Goal: Information Seeking & Learning: Learn about a topic

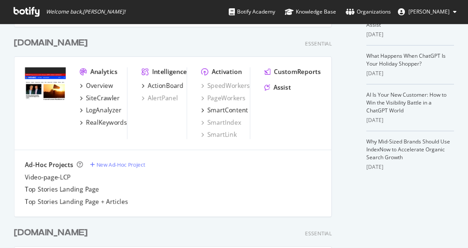
scroll to position [351, 0]
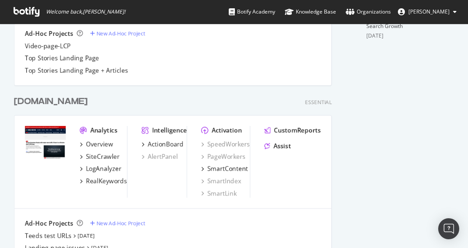
click at [54, 102] on div "[DOMAIN_NAME]" at bounding box center [51, 102] width 74 height 13
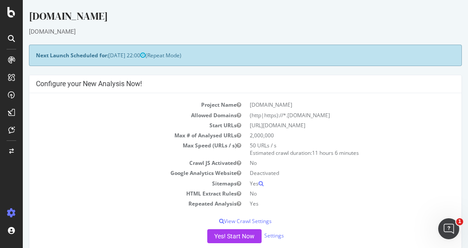
scroll to position [131, 0]
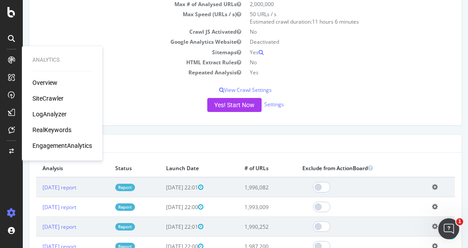
click at [56, 116] on div "LogAnalyzer" at bounding box center [49, 114] width 34 height 9
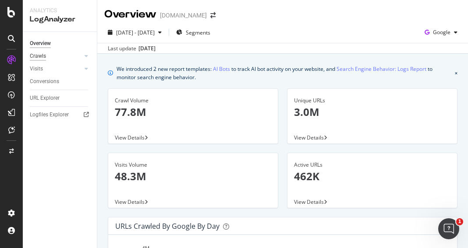
click at [44, 57] on div "Crawls" at bounding box center [38, 56] width 16 height 9
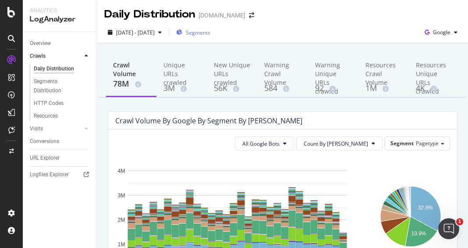
click at [210, 31] on span "Segments" at bounding box center [198, 32] width 25 height 7
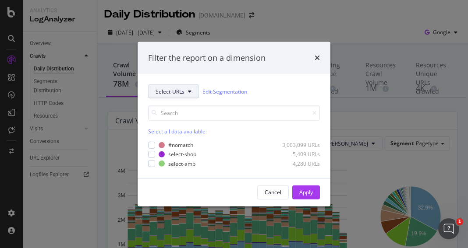
click at [187, 89] on button "Select-URLs" at bounding box center [173, 92] width 51 height 14
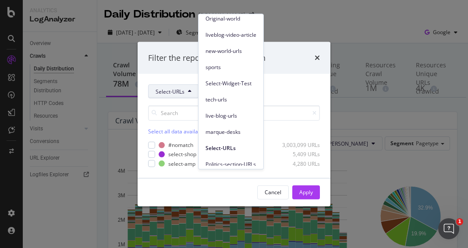
scroll to position [73, 0]
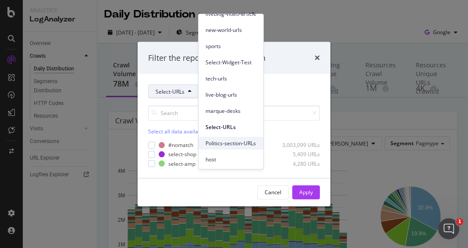
click at [223, 142] on span "Politics-section-URLs" at bounding box center [230, 144] width 51 height 8
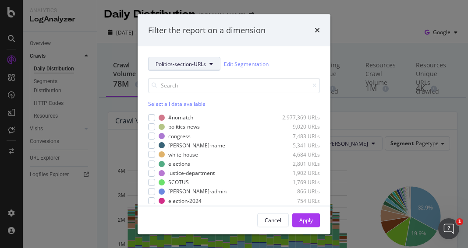
click at [204, 63] on span "Politics-section-URLs" at bounding box center [181, 63] width 50 height 7
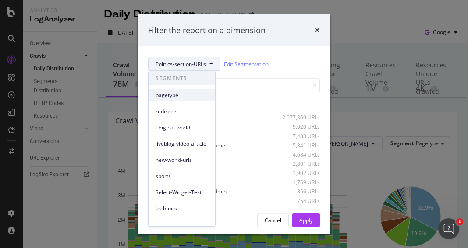
click at [185, 92] on span "pagetype" at bounding box center [182, 96] width 53 height 8
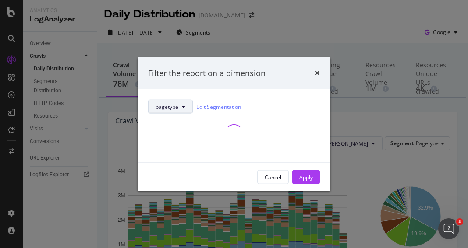
click at [176, 107] on span "pagetype" at bounding box center [167, 106] width 23 height 7
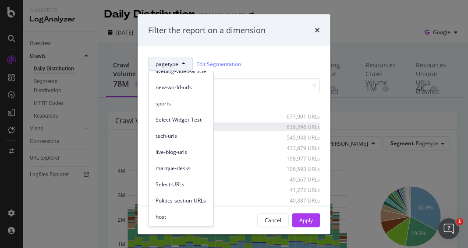
click at [223, 124] on div "modal" at bounding box center [230, 126] width 85 height 5
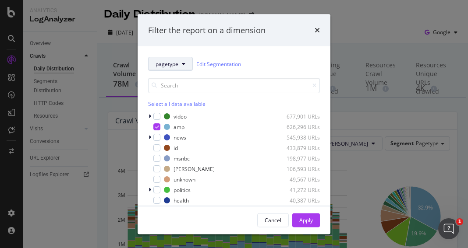
click at [174, 63] on span "pagetype" at bounding box center [167, 63] width 23 height 7
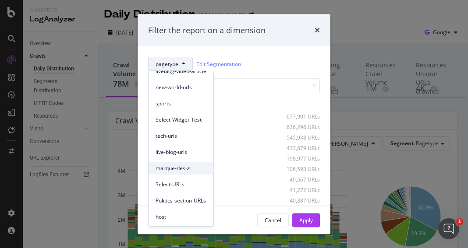
click at [172, 171] on span "marque-desks" at bounding box center [181, 169] width 51 height 8
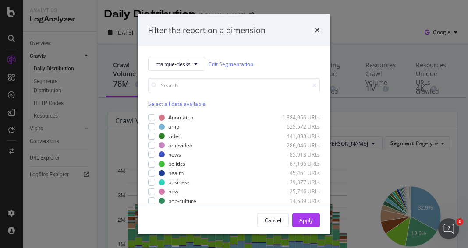
click at [164, 101] on div "Select all data available" at bounding box center [234, 103] width 172 height 7
click at [307, 220] on div "Apply" at bounding box center [306, 219] width 14 height 7
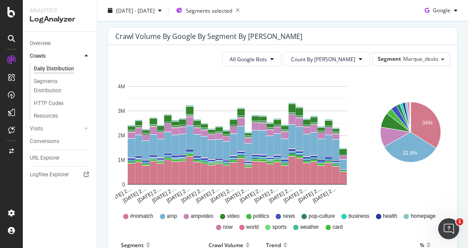
scroll to position [131, 0]
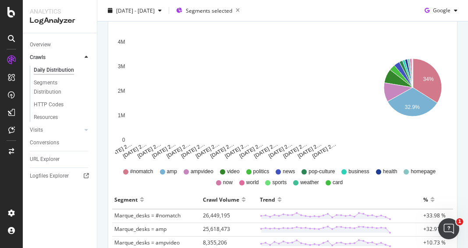
scroll to position [131, 0]
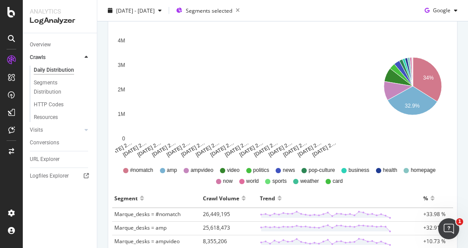
scroll to position [131, 0]
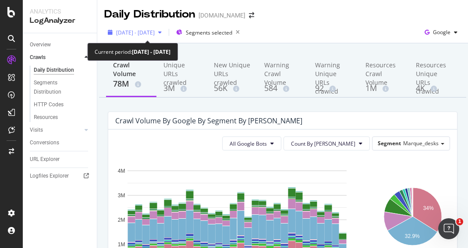
click at [155, 29] on span "2025 Aug. 12th - Sep. 10th" at bounding box center [135, 32] width 39 height 7
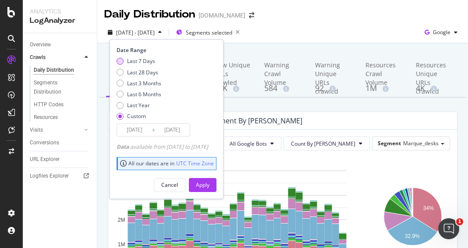
click at [121, 62] on div "Last 7 Days" at bounding box center [120, 61] width 7 height 7
type input "2025/09/04"
click at [216, 183] on button "Apply" at bounding box center [203, 185] width 28 height 14
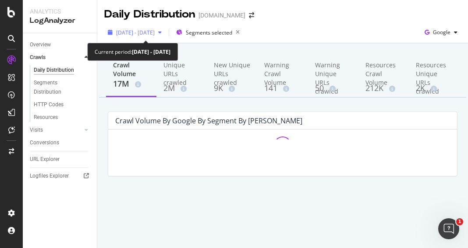
click at [155, 34] on span "[DATE] - [DATE]" at bounding box center [135, 32] width 39 height 7
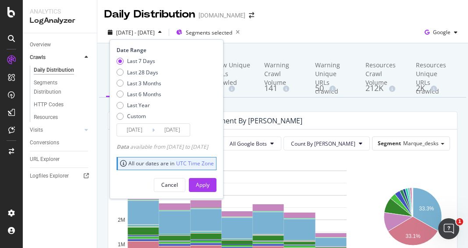
click at [185, 130] on input "2025/09/10" at bounding box center [172, 130] width 35 height 12
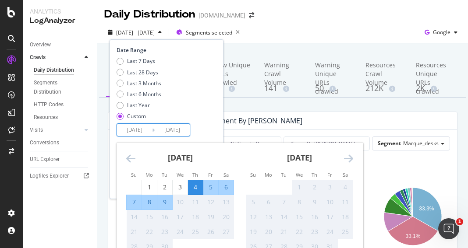
click at [203, 121] on div "Last 7 Days Last 28 Days Last 3 Months Last 6 Months Last Year Custom" at bounding box center [166, 90] width 98 height 66
type input "2025/09/10"
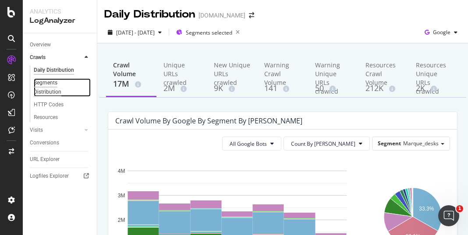
click at [64, 90] on div "Segments Distribution" at bounding box center [58, 87] width 49 height 18
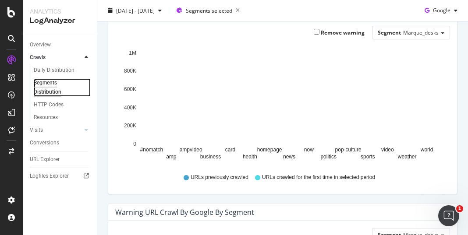
scroll to position [263, 0]
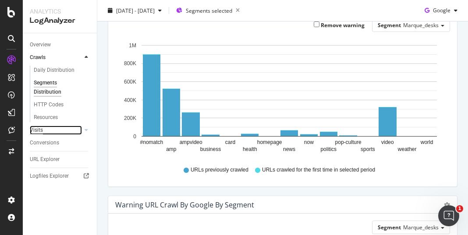
click at [39, 131] on div "Visits" at bounding box center [36, 130] width 13 height 9
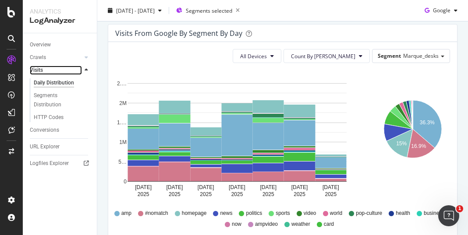
scroll to position [92, 0]
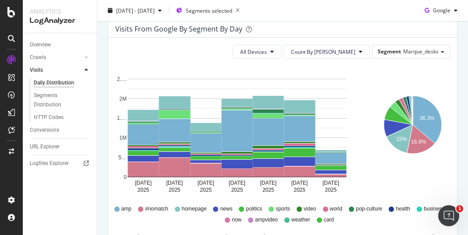
click at [377, 25] on div "Visits from google by Segment by Day" at bounding box center [276, 29] width 322 height 9
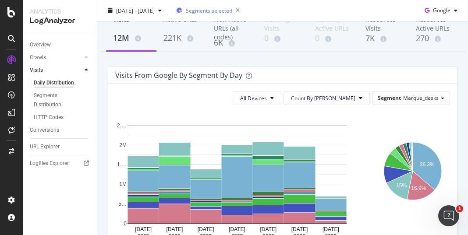
scroll to position [4, 0]
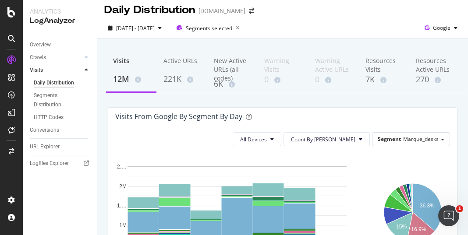
click at [378, 113] on div "Visits from google by Segment by Day" at bounding box center [276, 116] width 322 height 9
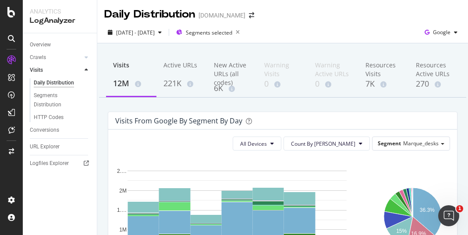
scroll to position [0, 0]
click at [408, 159] on icon "36.3% 15% 16.9%" at bounding box center [412, 223] width 72 height 131
click at [70, 57] on link "Crawls" at bounding box center [56, 57] width 52 height 9
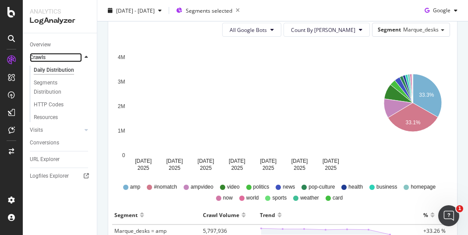
scroll to position [131, 0]
